Goal: Task Accomplishment & Management: Complete application form

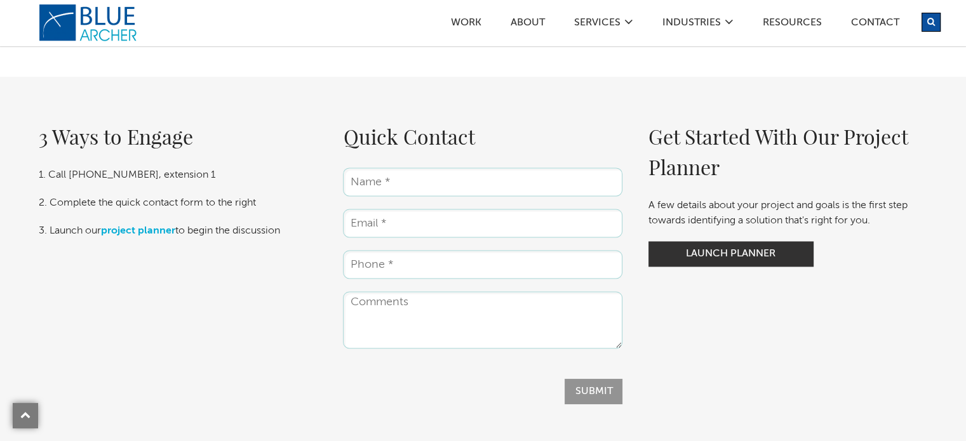
scroll to position [1981, 0]
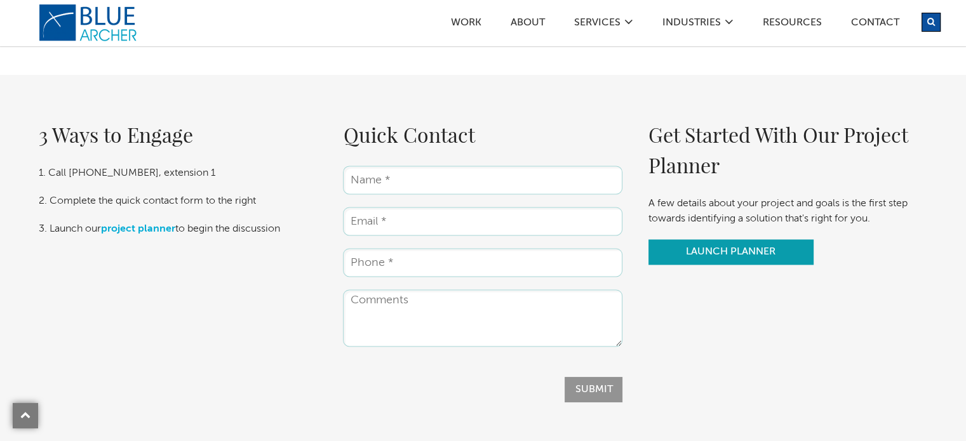
click at [723, 248] on link "Launch Planner" at bounding box center [730, 251] width 165 height 25
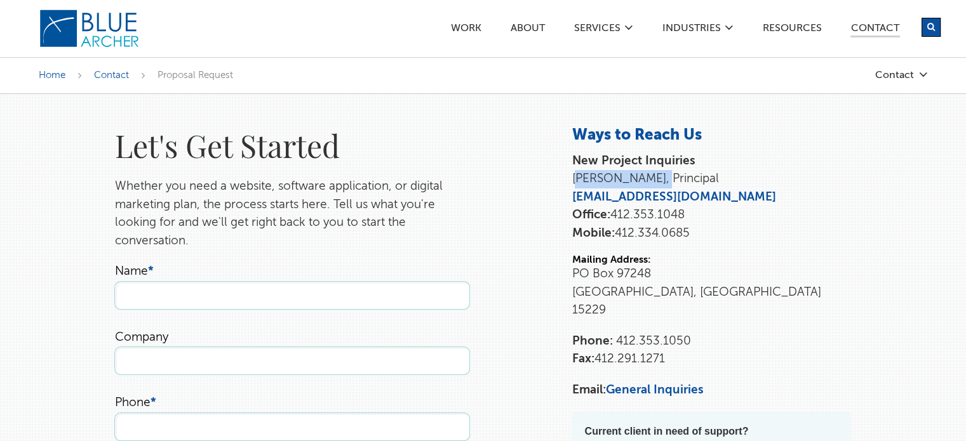
drag, startPoint x: 643, startPoint y: 178, endPoint x: 571, endPoint y: 181, distance: 72.4
click at [571, 181] on div "Contact Ways to Reach Us New Project Inquiries [PERSON_NAME], Principal [EMAIL_…" at bounding box center [711, 304] width 305 height 356
copy p "[PERSON_NAME]"
click at [465, 146] on h1 "Let's Get Started" at bounding box center [292, 145] width 356 height 39
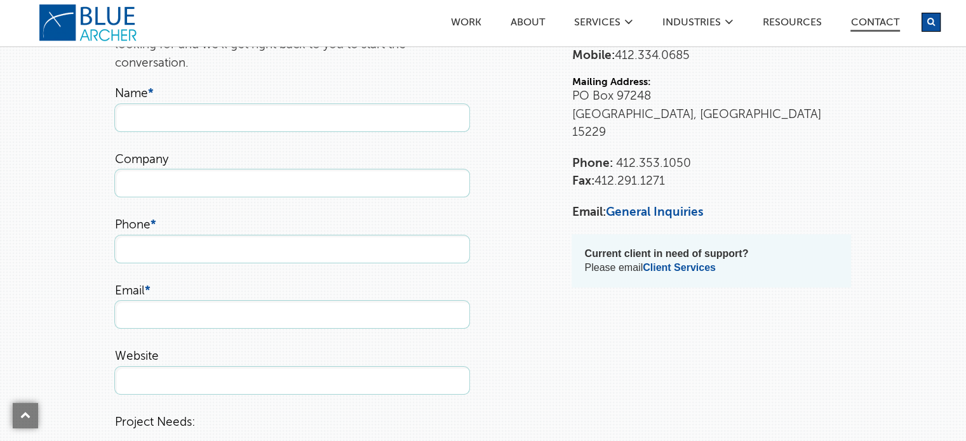
scroll to position [152, 0]
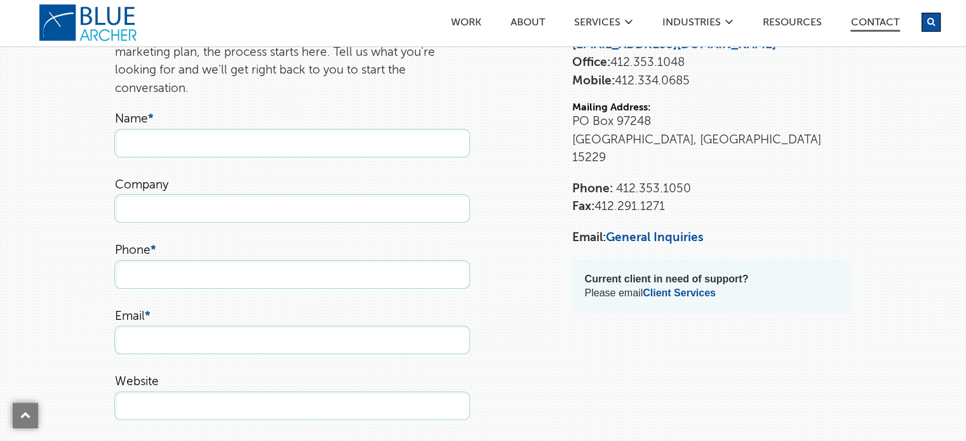
click at [366, 147] on input "Name *" at bounding box center [292, 143] width 356 height 29
type input "[PERSON_NAME]"
type input "Messy Growth"
type input "7405526225"
type input "r"
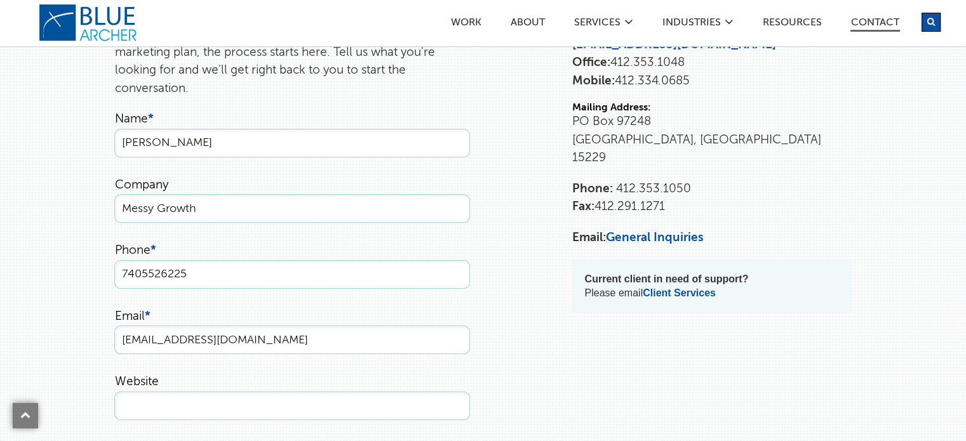
type input "[EMAIL_ADDRESS][DOMAIN_NAME]"
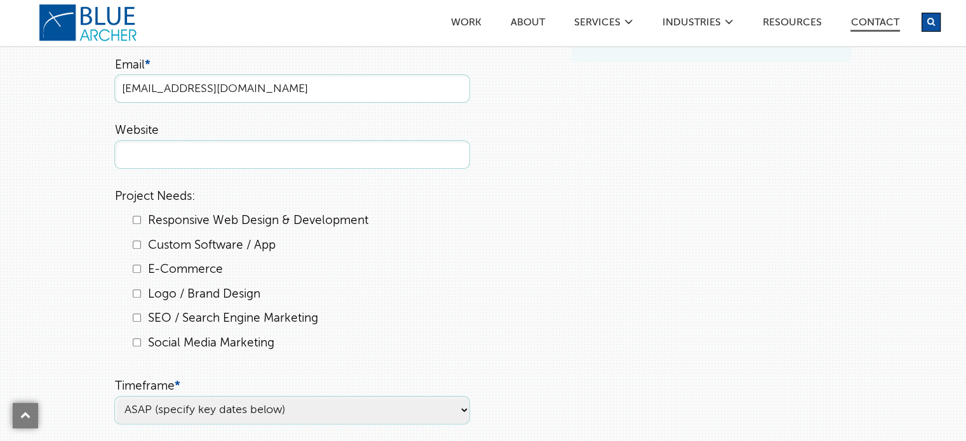
click at [142, 218] on li "Responsive Web Design & Development" at bounding box center [300, 221] width 340 height 18
click at [135, 224] on input "Responsive Web Design & Development" at bounding box center [137, 220] width 8 height 8
checkbox input "true"
click at [137, 297] on input "Logo / Brand Design" at bounding box center [137, 294] width 8 height 8
checkbox input "true"
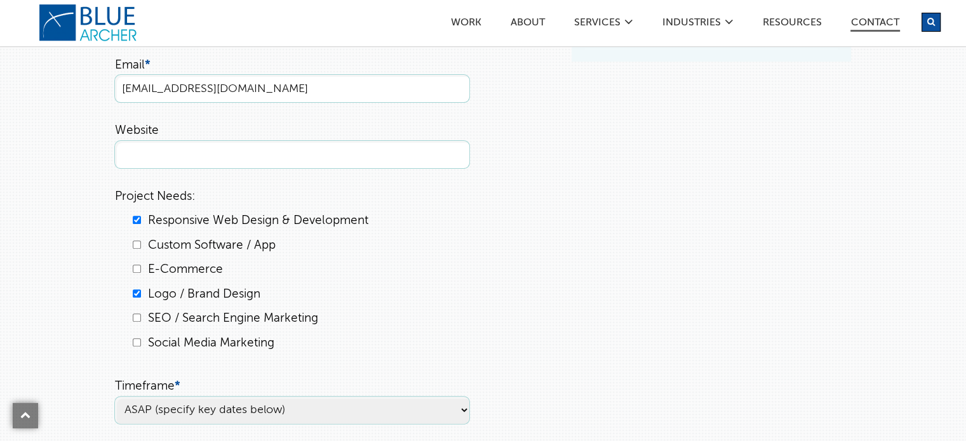
click at [140, 312] on li "SEO / Search Engine Marketing" at bounding box center [300, 319] width 340 height 18
click at [140, 320] on input "SEO / Search Engine Marketing" at bounding box center [137, 318] width 8 height 8
checkbox input "true"
click at [77, 327] on div "Let's Get Started Whether you need a website, software application, or digital …" at bounding box center [483, 190] width 914 height 936
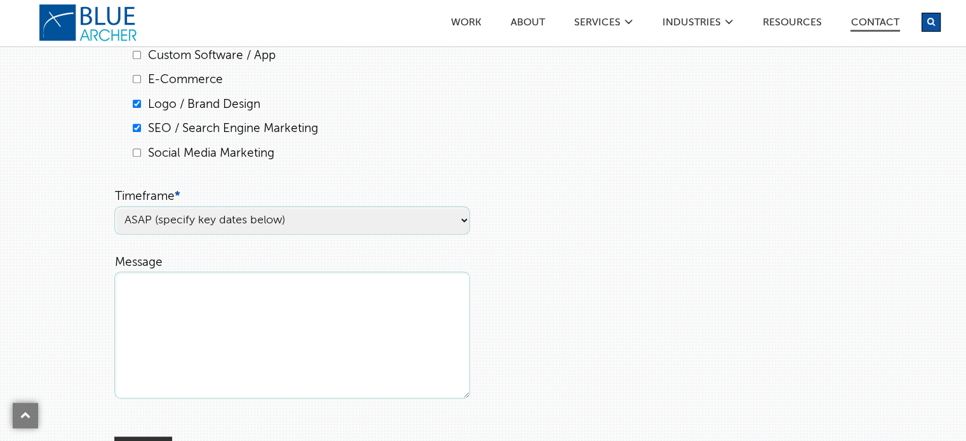
scroll to position [658, 0]
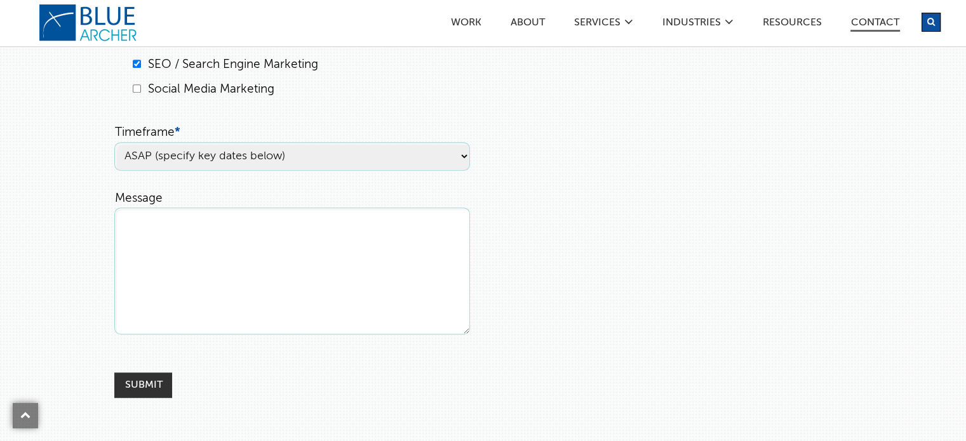
click at [333, 156] on select "ASAP (specify key dates below) [DATE] [DATE] Undecided" at bounding box center [292, 156] width 356 height 29
select select "[DATE]"
click at [114, 142] on select "ASAP (specify key dates below) [DATE] [DATE] Undecided" at bounding box center [292, 156] width 356 height 29
click at [242, 260] on textarea "Message" at bounding box center [292, 271] width 356 height 127
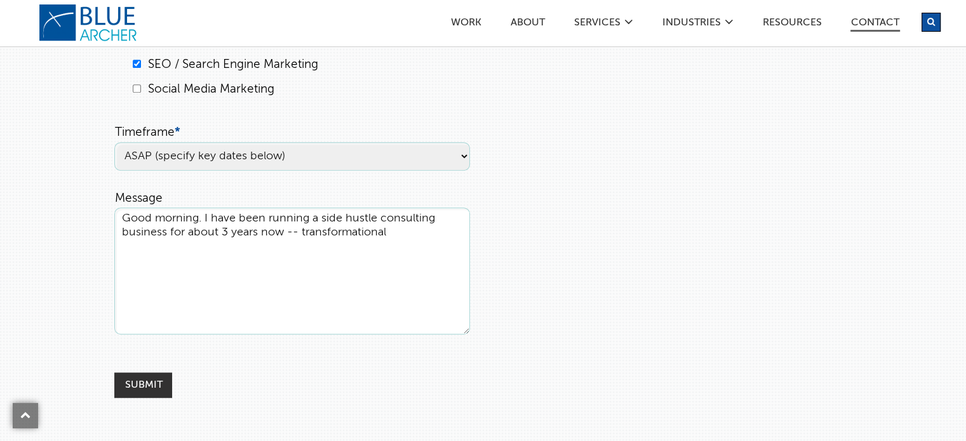
drag, startPoint x: 416, startPoint y: 231, endPoint x: 206, endPoint y: 221, distance: 211.0
click at [206, 221] on textarea "Good morning. I have been running a side hustle consulting business for about 3…" at bounding box center [292, 271] width 356 height 127
paste textarea "Messy Growth is a boutique consulting practice that helps organizations navigat…"
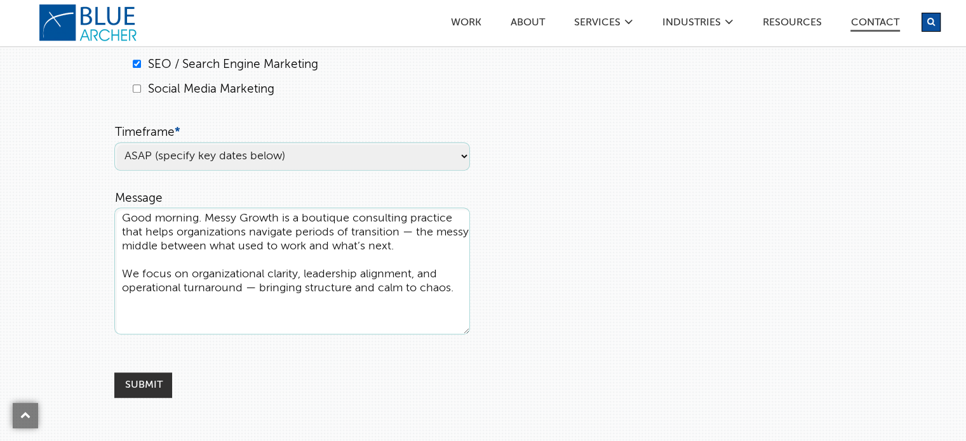
click at [403, 291] on textarea "Good morning. Messy Growth is a boutique consulting practice that helps organiz…" at bounding box center [292, 271] width 356 height 127
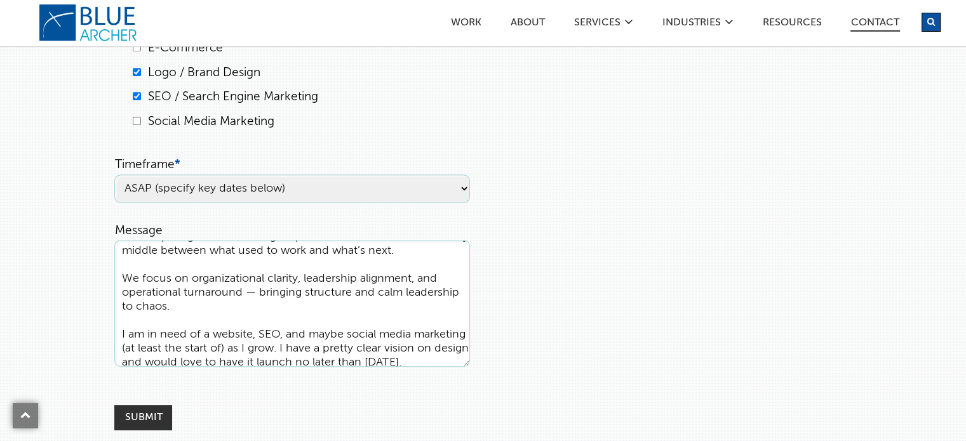
scroll to position [658, 0]
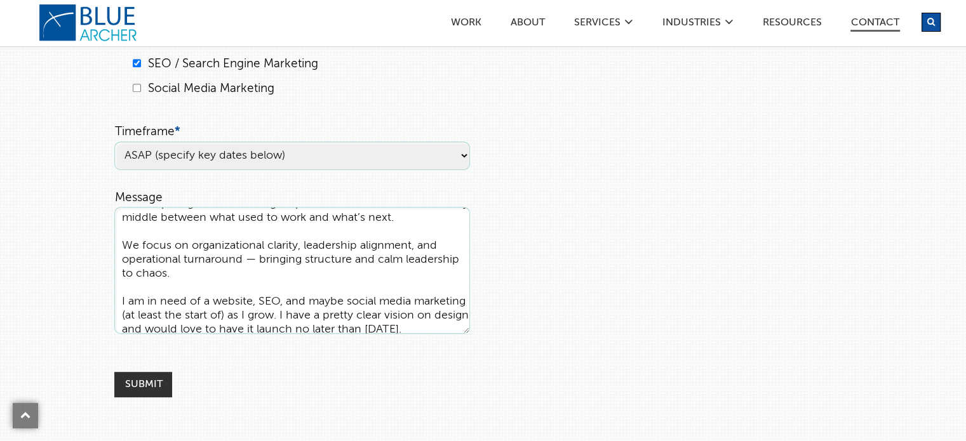
click at [352, 320] on textarea "Good morning. Messy Growth is a boutique consulting practice that helps organiz…" at bounding box center [292, 270] width 356 height 127
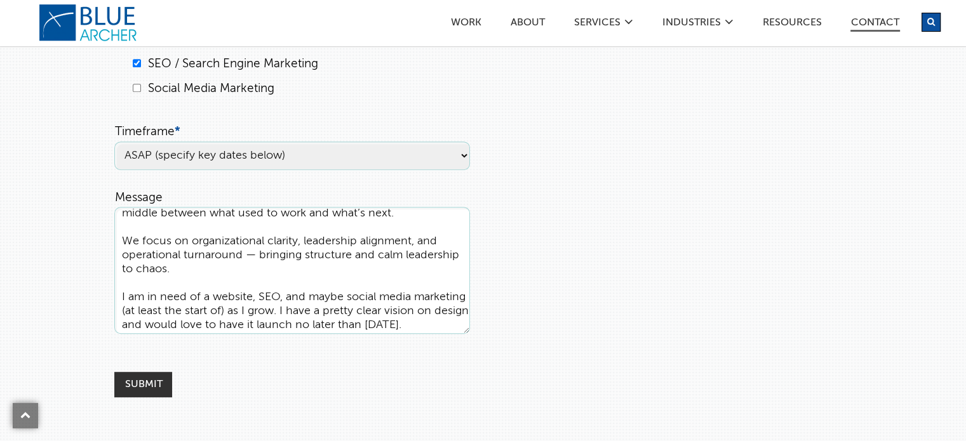
click at [377, 309] on textarea "Good morning. Messy Growth is a boutique consulting practice that helps organiz…" at bounding box center [292, 270] width 356 height 127
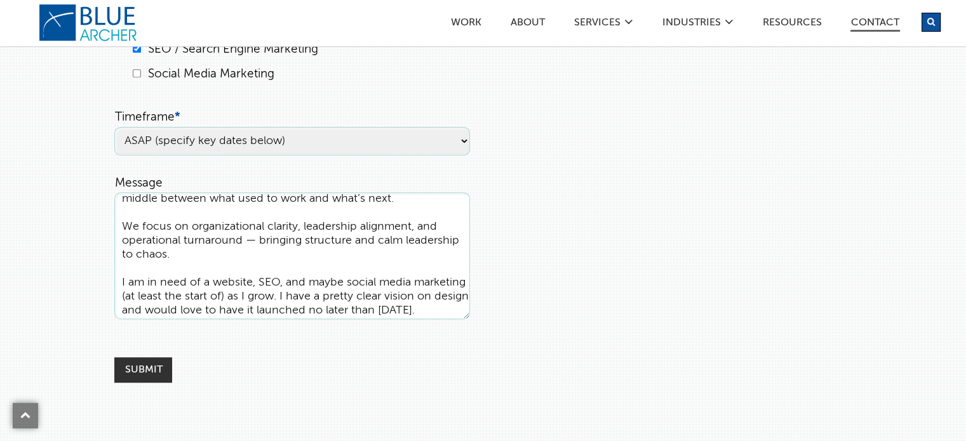
scroll to position [684, 0]
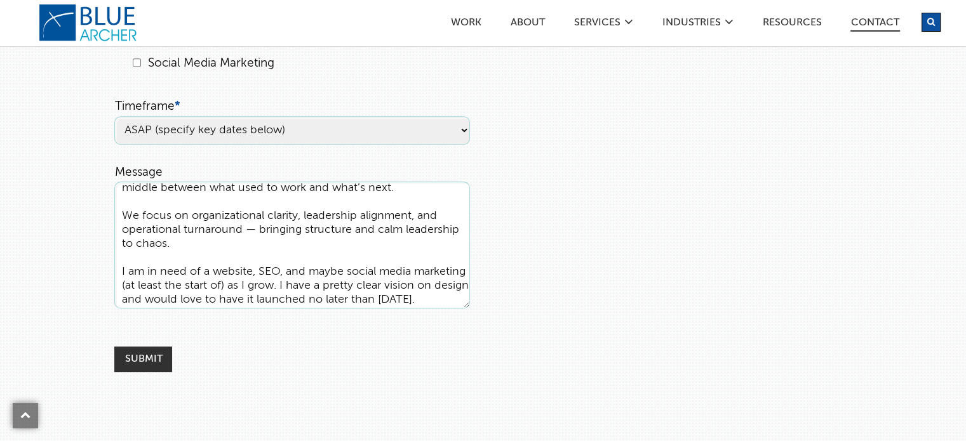
click at [335, 302] on textarea "Good morning. Messy Growth is a boutique consulting practice that helps organiz…" at bounding box center [292, 245] width 356 height 127
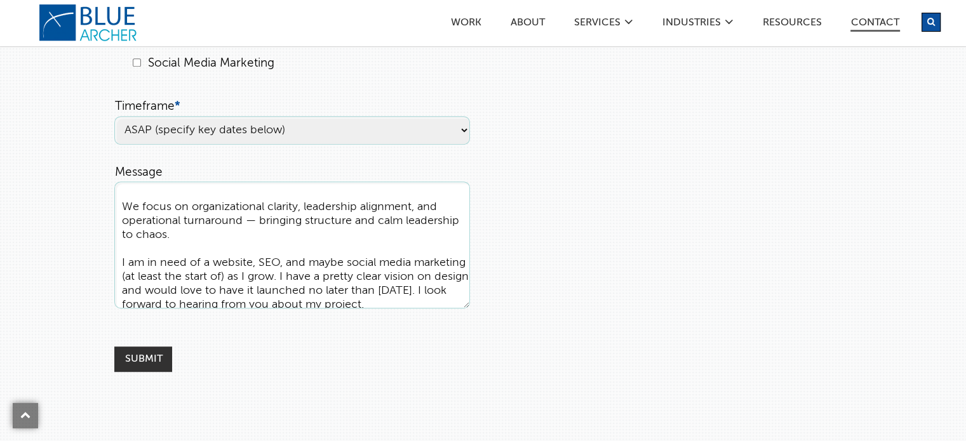
scroll to position [55, 0]
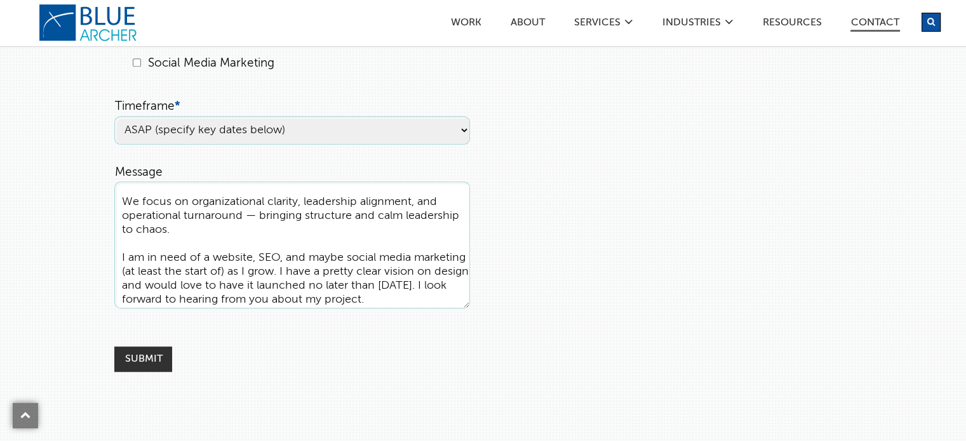
click at [267, 258] on textarea "Good morning. Messy Growth is a boutique consulting practice that helps organiz…" at bounding box center [292, 245] width 356 height 127
type textarea "Good morning. Messy Growth is a boutique consulting practice that helps organiz…"
click at [135, 359] on input "Submit" at bounding box center [143, 359] width 58 height 25
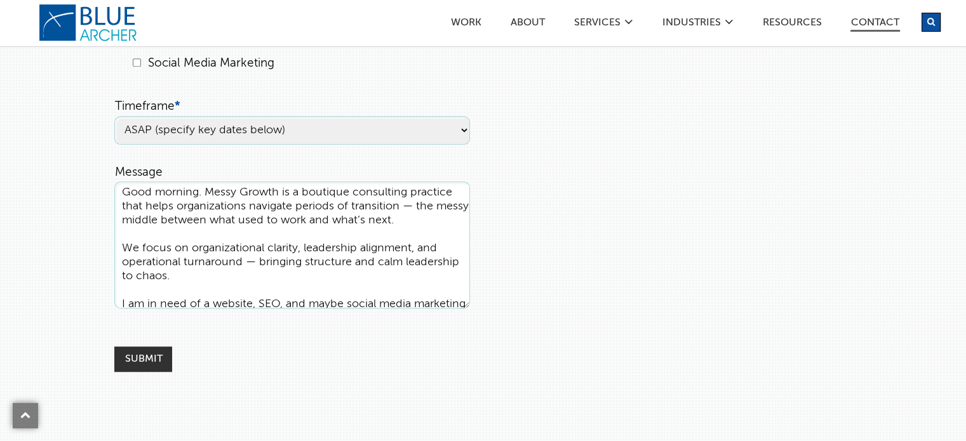
drag, startPoint x: 168, startPoint y: 298, endPoint x: 76, endPoint y: 131, distance: 191.2
